Goal: Task Accomplishment & Management: Complete application form

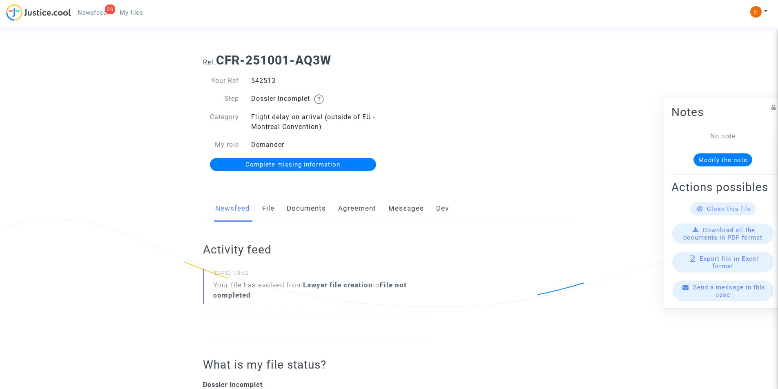
click at [303, 208] on link "Documents" at bounding box center [306, 208] width 39 height 27
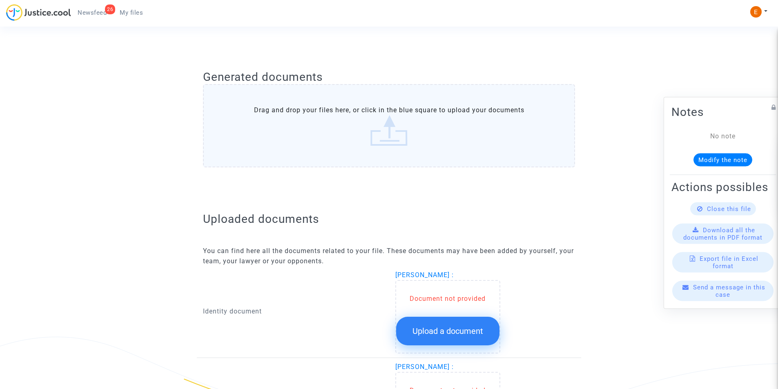
scroll to position [438, 0]
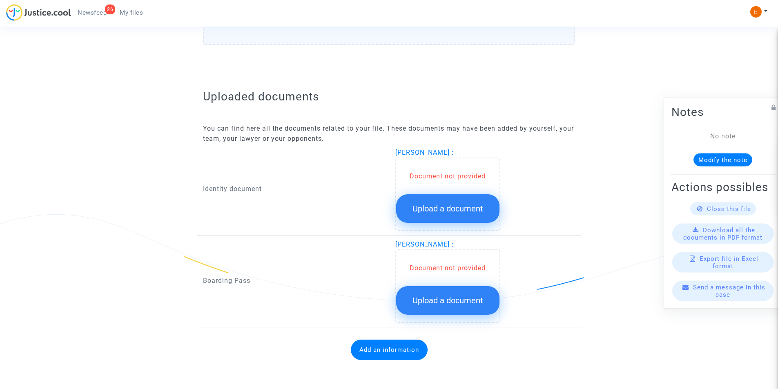
click at [449, 211] on span "Upload a document" at bounding box center [447, 209] width 71 height 10
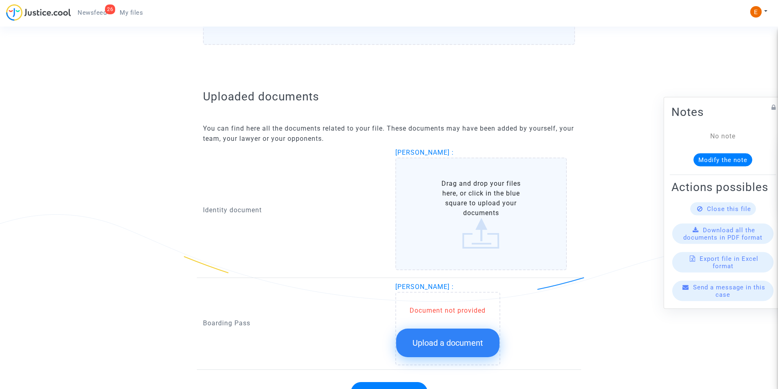
click at [450, 206] on label "Drag and drop your files here, or click in the blue square to upload your docum…" at bounding box center [481, 214] width 172 height 113
click at [0, 0] on input "Drag and drop your files here, or click in the blue square to upload your docum…" at bounding box center [0, 0] width 0 height 0
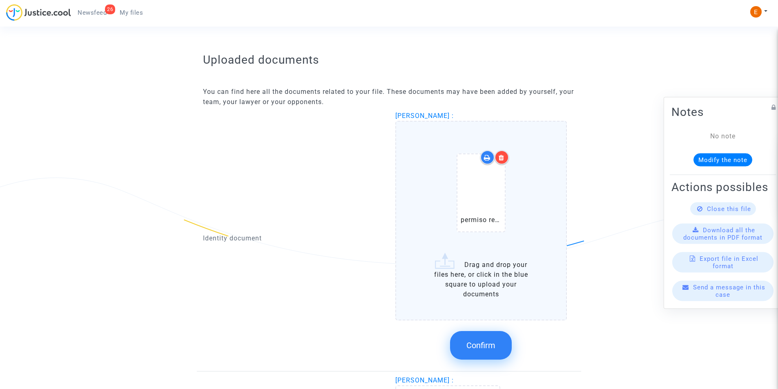
scroll to position [520, 0]
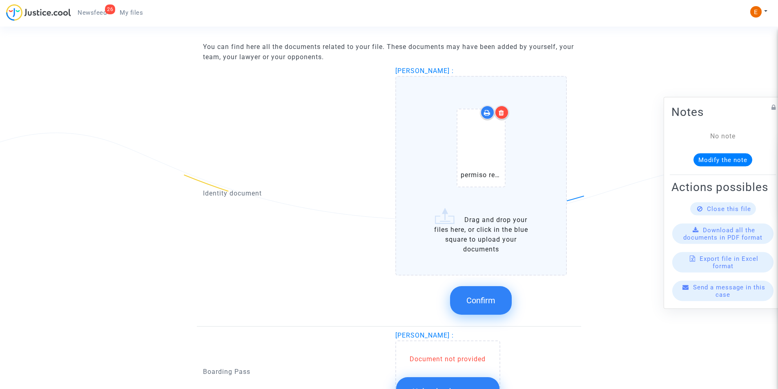
click at [472, 297] on span "Confirm" at bounding box center [480, 301] width 29 height 10
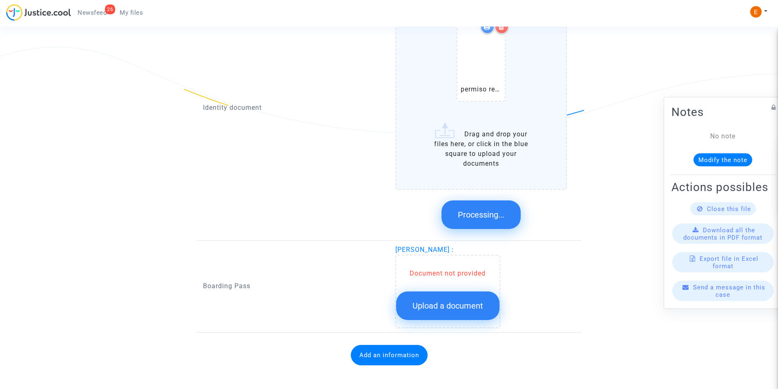
scroll to position [434, 0]
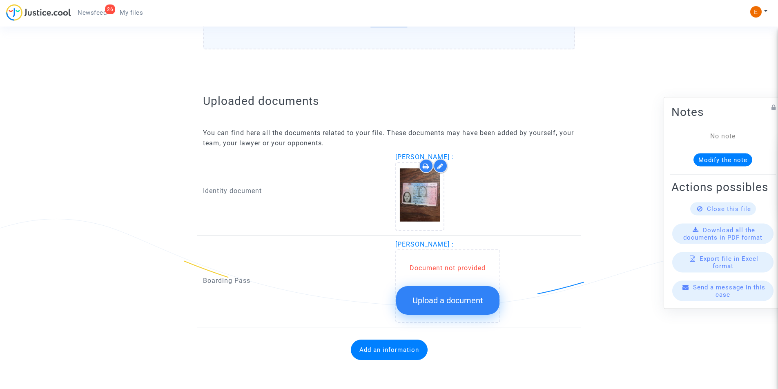
click at [439, 297] on span "Upload a document" at bounding box center [447, 301] width 71 height 10
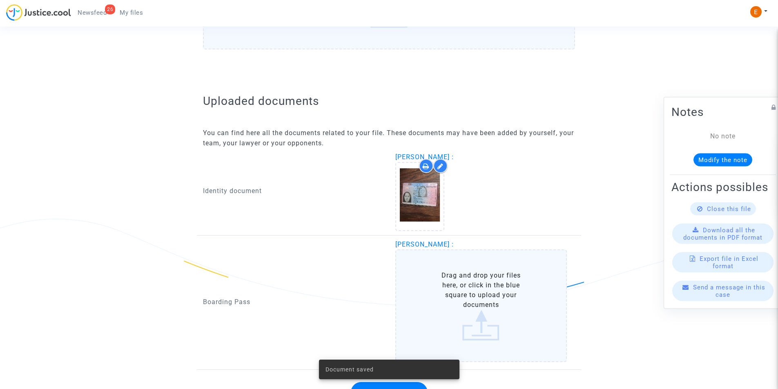
click at [441, 291] on label "Drag and drop your files here, or click in the blue square to upload your docum…" at bounding box center [481, 305] width 172 height 113
click at [0, 0] on input "Drag and drop your files here, or click in the blue square to upload your docum…" at bounding box center [0, 0] width 0 height 0
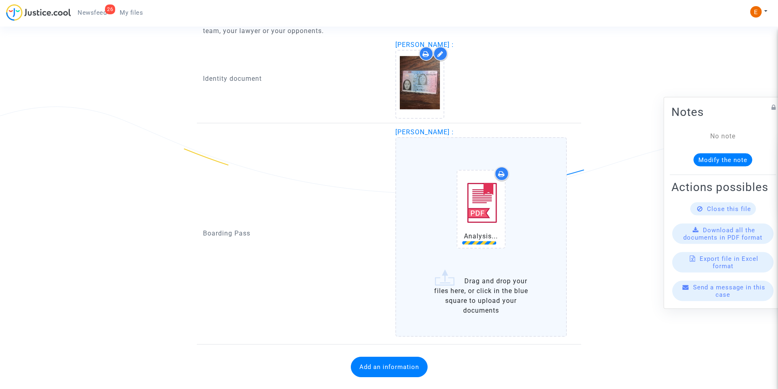
scroll to position [563, 0]
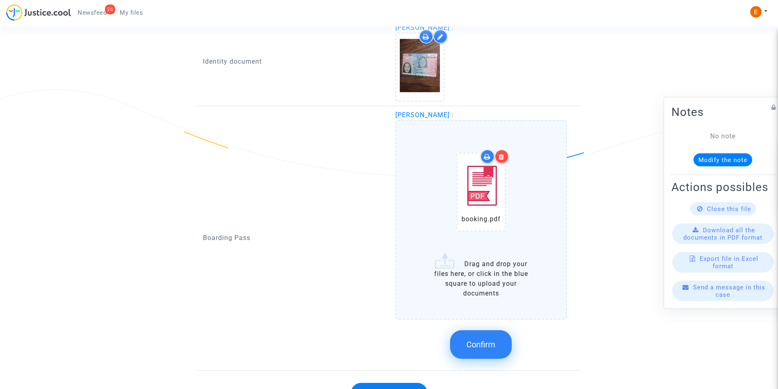
click at [478, 352] on button "Confirm" at bounding box center [481, 344] width 62 height 29
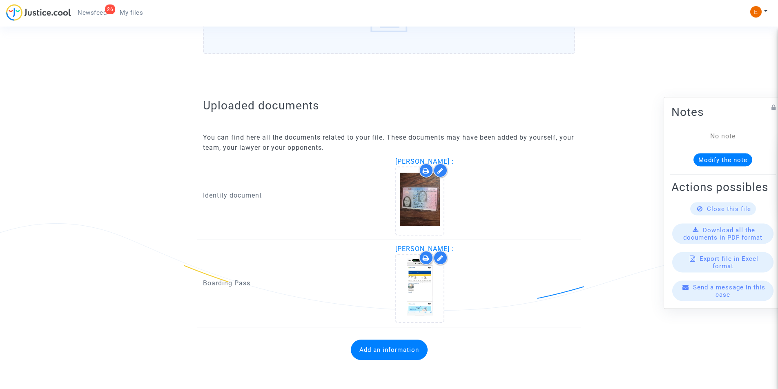
scroll to position [429, 0]
click at [378, 342] on button "Add an information" at bounding box center [389, 350] width 77 height 20
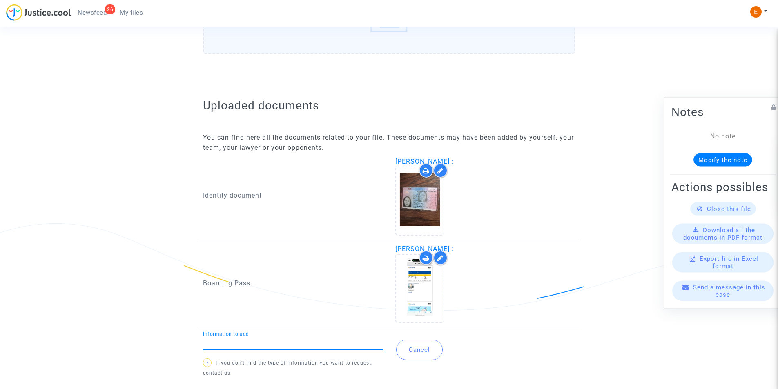
click at [330, 344] on input "Information to add" at bounding box center [293, 343] width 180 height 7
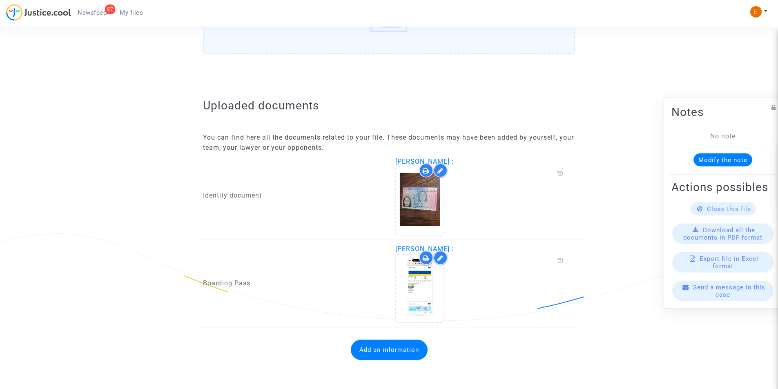
click at [373, 344] on button "Add an information" at bounding box center [389, 350] width 77 height 20
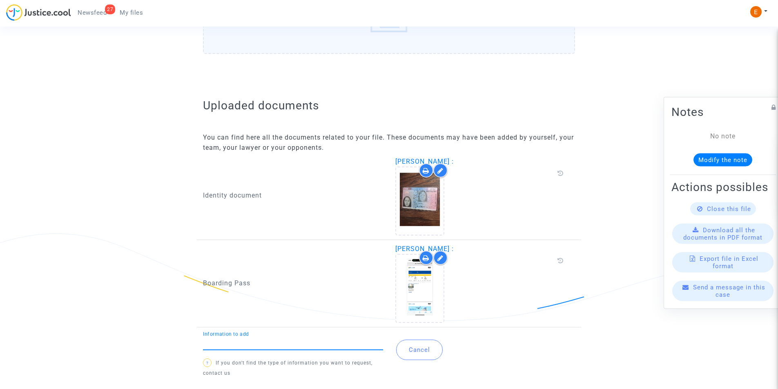
click at [280, 346] on input "Information to add" at bounding box center [293, 343] width 180 height 7
type input "Flight report"
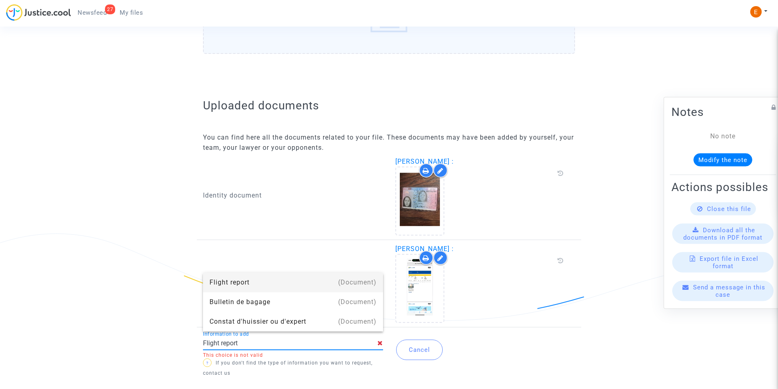
drag, startPoint x: 254, startPoint y: 282, endPoint x: 357, endPoint y: 300, distance: 104.9
click at [254, 282] on div "Flight report" at bounding box center [292, 283] width 167 height 20
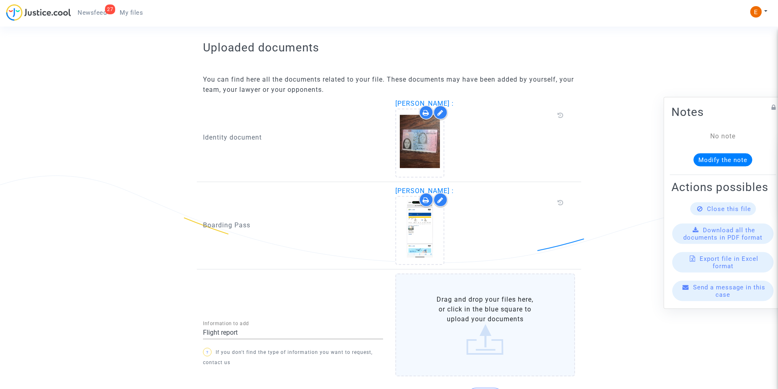
scroll to position [529, 0]
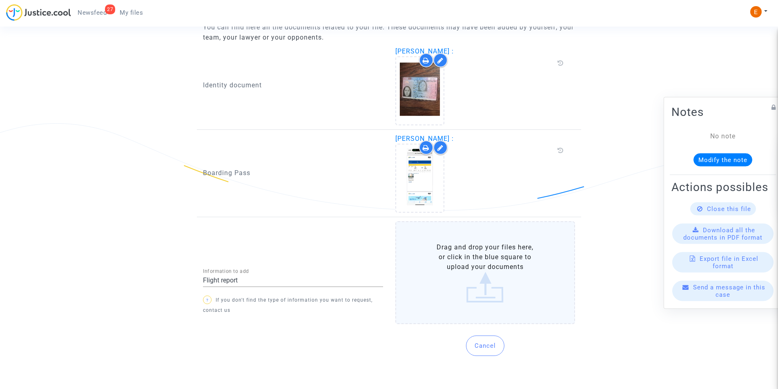
click at [487, 283] on label "Drag and drop your files here, or click in the blue square to upload your docum…" at bounding box center [485, 272] width 180 height 103
click at [0, 0] on input "Drag and drop your files here, or click in the blue square to upload your docum…" at bounding box center [0, 0] width 0 height 0
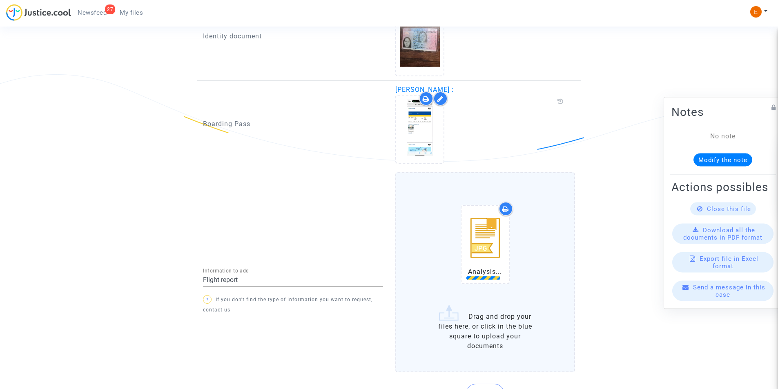
scroll to position [626, 0]
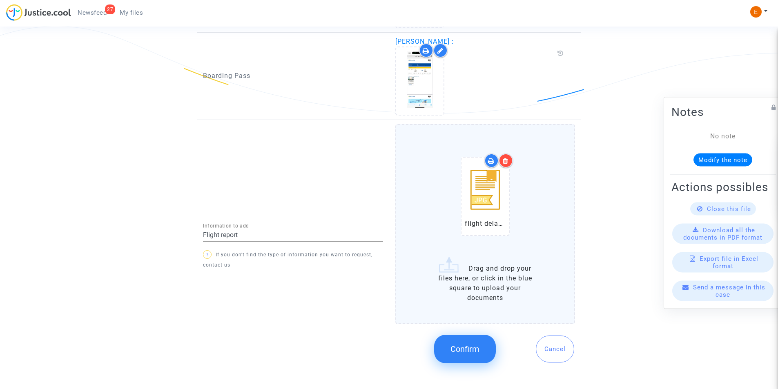
drag, startPoint x: 466, startPoint y: 346, endPoint x: 464, endPoint y: 341, distance: 5.3
click at [467, 345] on span "Confirm" at bounding box center [464, 349] width 29 height 10
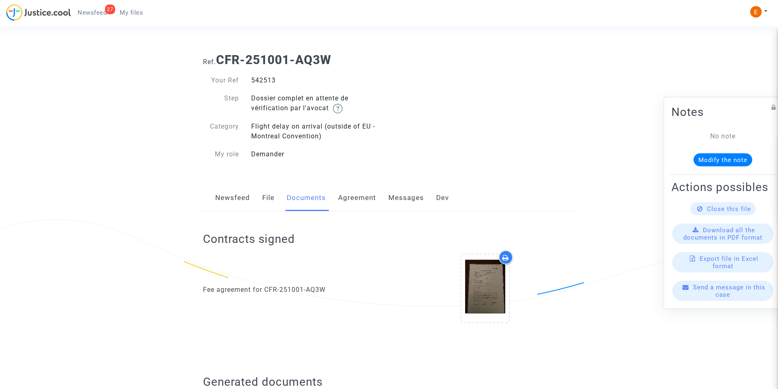
scroll to position [0, 0]
